Goal: Use online tool/utility: Utilize a website feature to perform a specific function

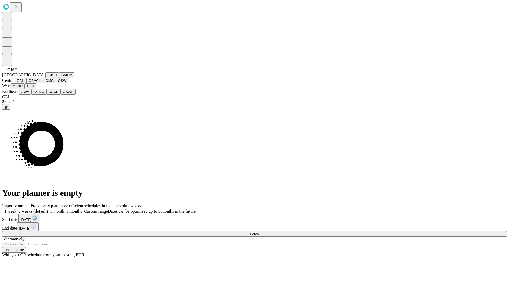
click at [45, 78] on button "GJSH" at bounding box center [52, 75] width 14 height 6
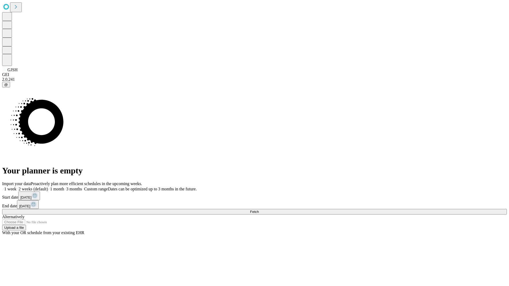
click at [64, 187] on label "1 month" at bounding box center [56, 189] width 16 height 5
click at [259, 210] on span "Fetch" at bounding box center [254, 212] width 9 height 4
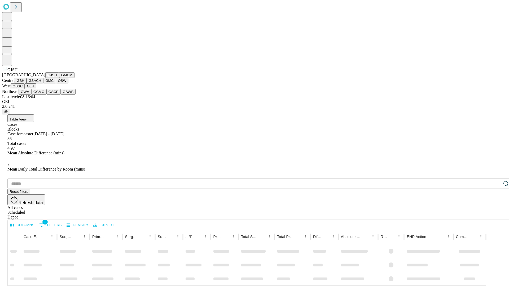
click at [59, 78] on button "GMCM" at bounding box center [66, 75] width 15 height 6
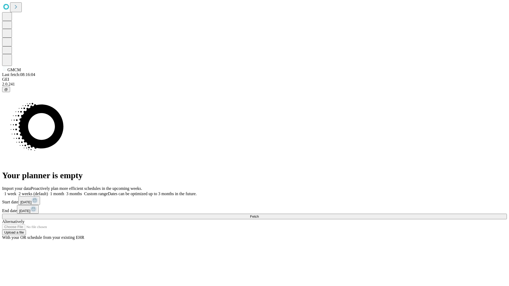
click at [64, 192] on label "1 month" at bounding box center [56, 194] width 16 height 5
click at [259, 215] on span "Fetch" at bounding box center [254, 217] width 9 height 4
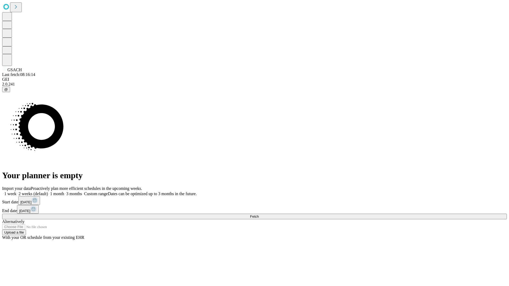
click at [64, 192] on label "1 month" at bounding box center [56, 194] width 16 height 5
click at [259, 215] on span "Fetch" at bounding box center [254, 217] width 9 height 4
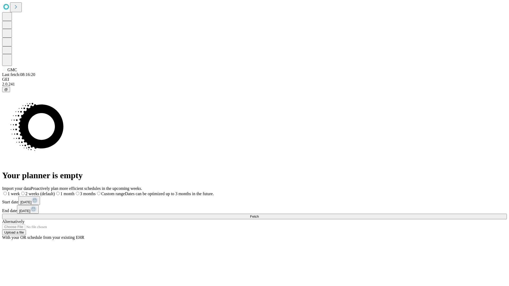
click at [259, 215] on span "Fetch" at bounding box center [254, 217] width 9 height 4
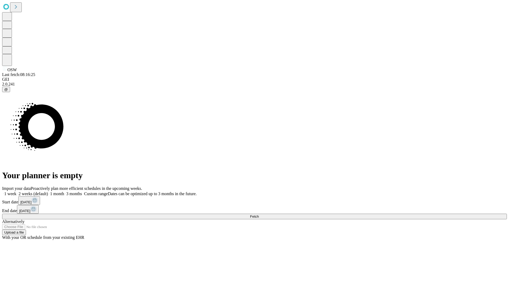
click at [259, 215] on span "Fetch" at bounding box center [254, 217] width 9 height 4
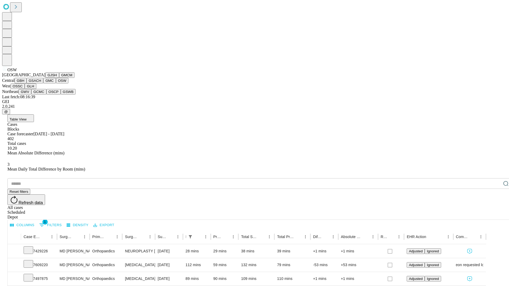
click at [25, 89] on button "OSSC" at bounding box center [18, 87] width 14 height 6
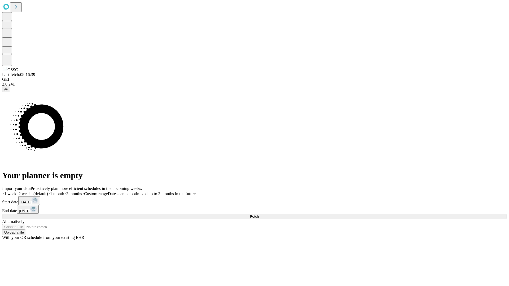
click at [64, 192] on label "1 month" at bounding box center [56, 194] width 16 height 5
click at [259, 215] on span "Fetch" at bounding box center [254, 217] width 9 height 4
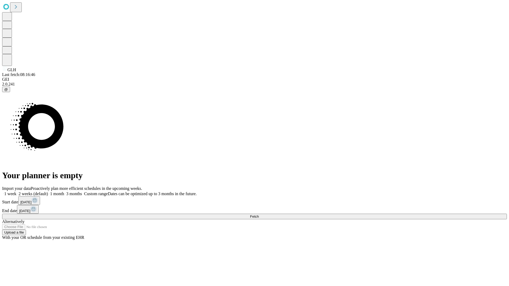
click at [259, 215] on span "Fetch" at bounding box center [254, 217] width 9 height 4
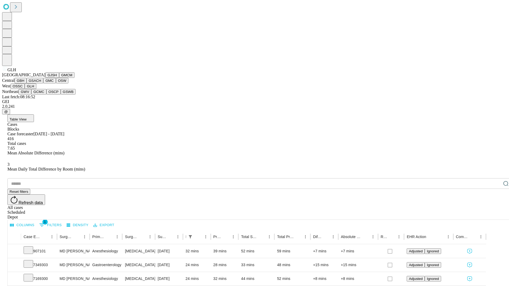
click at [31, 95] on button "GWV" at bounding box center [25, 92] width 13 height 6
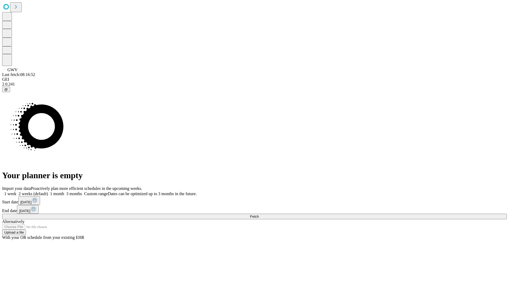
click at [64, 192] on label "1 month" at bounding box center [56, 194] width 16 height 5
click at [259, 215] on span "Fetch" at bounding box center [254, 217] width 9 height 4
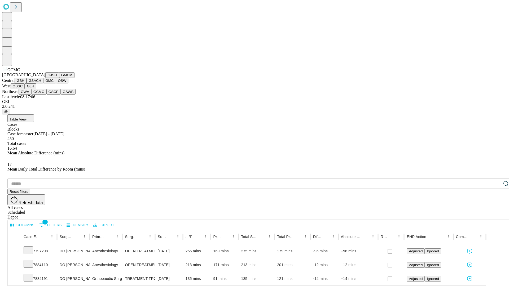
click at [46, 95] on button "OSCP" at bounding box center [53, 92] width 14 height 6
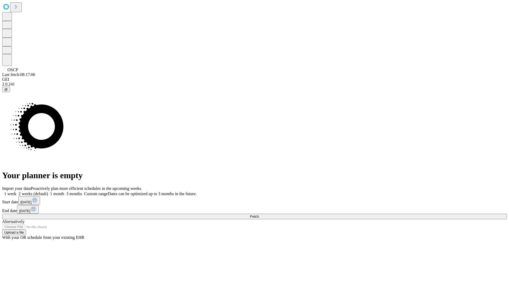
click at [259, 215] on span "Fetch" at bounding box center [254, 217] width 9 height 4
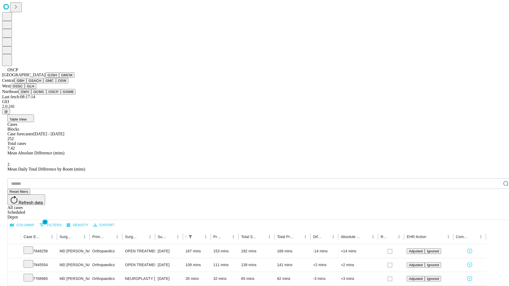
click at [61, 95] on button "GSWB" at bounding box center [68, 92] width 15 height 6
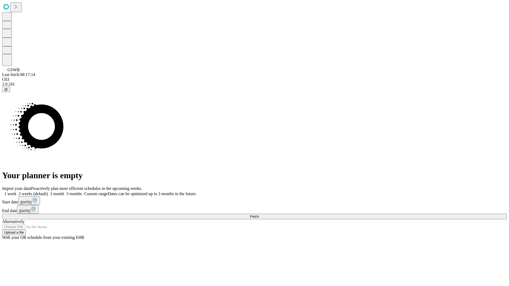
click at [64, 192] on label "1 month" at bounding box center [56, 194] width 16 height 5
click at [259, 215] on span "Fetch" at bounding box center [254, 217] width 9 height 4
